Goal: Task Accomplishment & Management: Complete application form

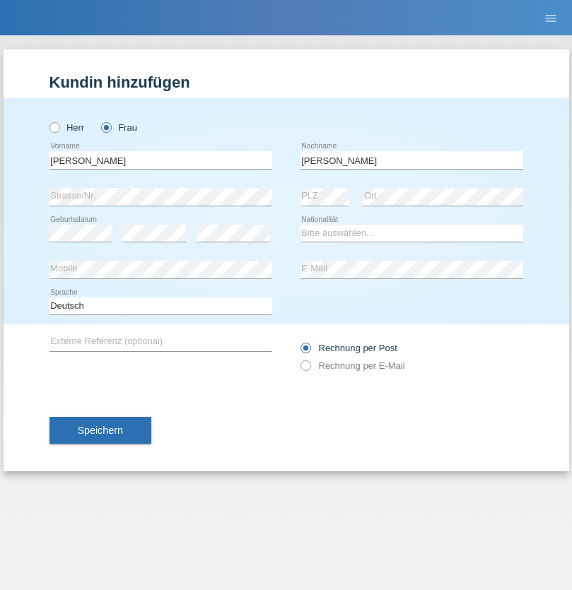
type input "[PERSON_NAME]"
select select "UA"
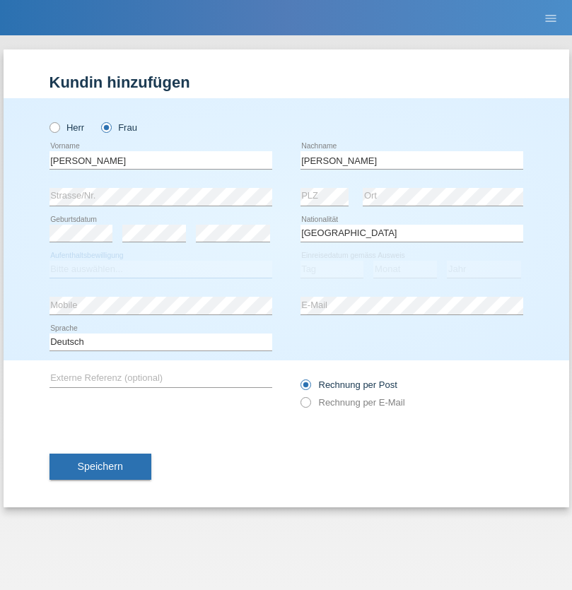
select select "C"
select select "09"
select select "12"
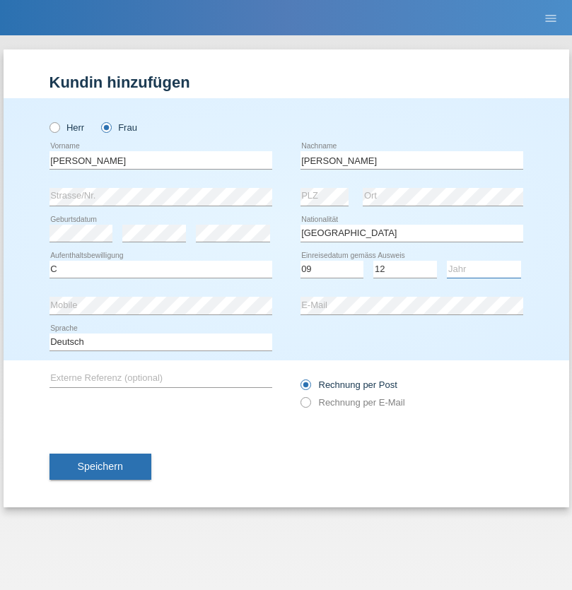
select select "2021"
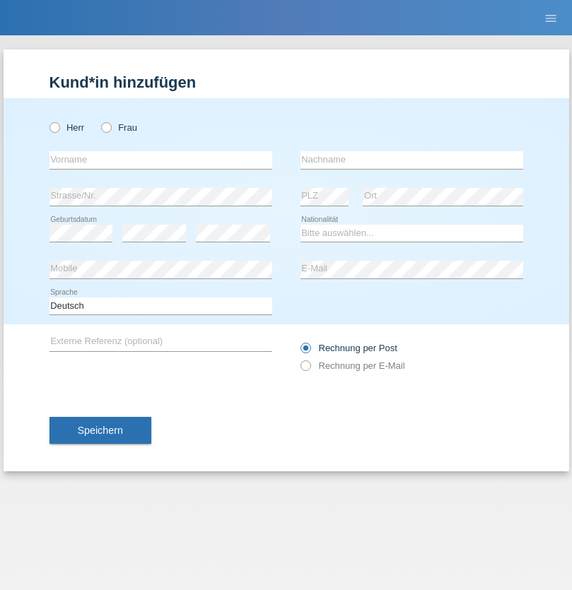
radio input "true"
click at [160, 160] on input "text" at bounding box center [160, 160] width 223 height 18
type input "K"
click at [411, 160] on input "text" at bounding box center [411, 160] width 223 height 18
type input "Keel"
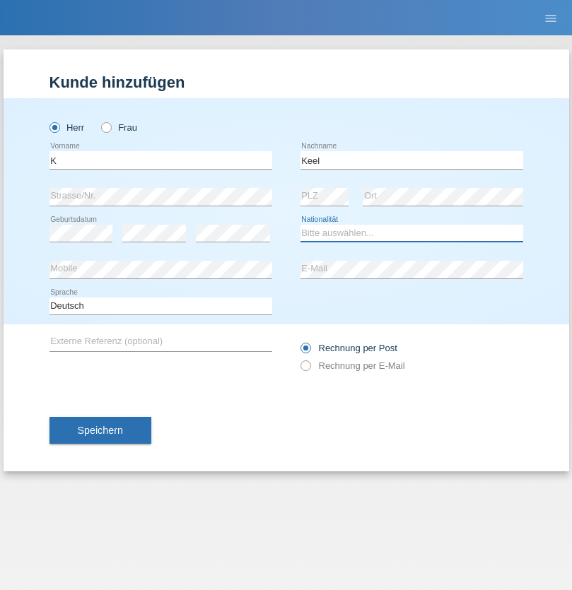
select select "CH"
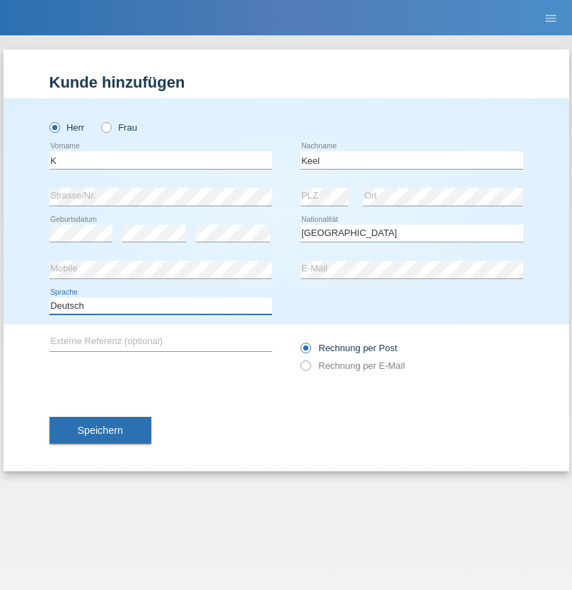
select select "en"
